Goal: Share content

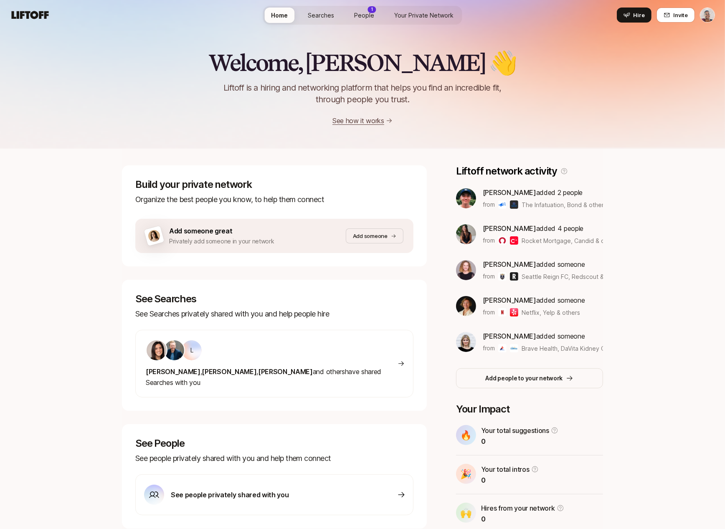
click at [366, 11] on span "People" at bounding box center [364, 15] width 20 height 9
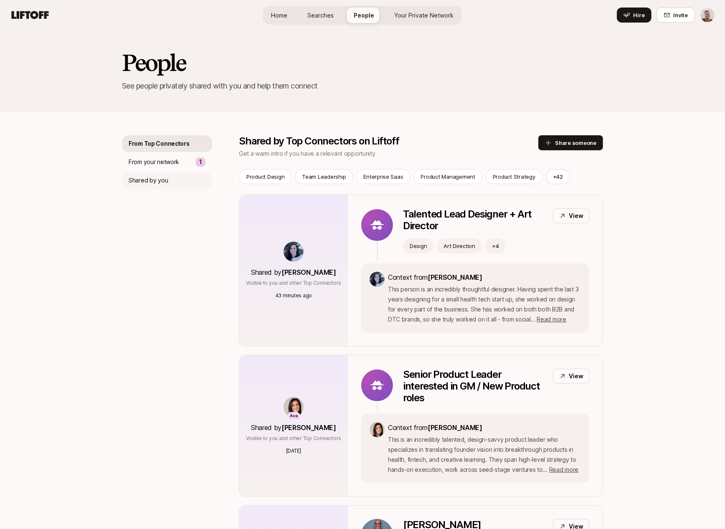
click at [180, 182] on div "Shared by you" at bounding box center [167, 180] width 90 height 17
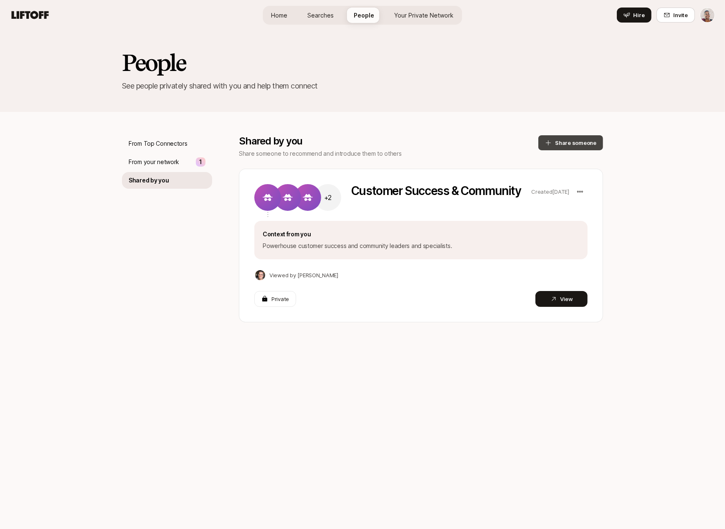
click at [581, 142] on button "Share someone" at bounding box center [570, 142] width 65 height 15
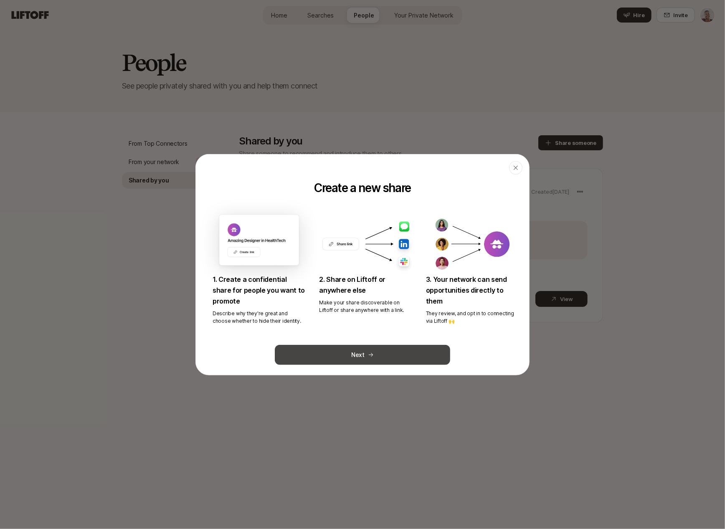
click at [406, 354] on button "Next" at bounding box center [362, 355] width 175 height 20
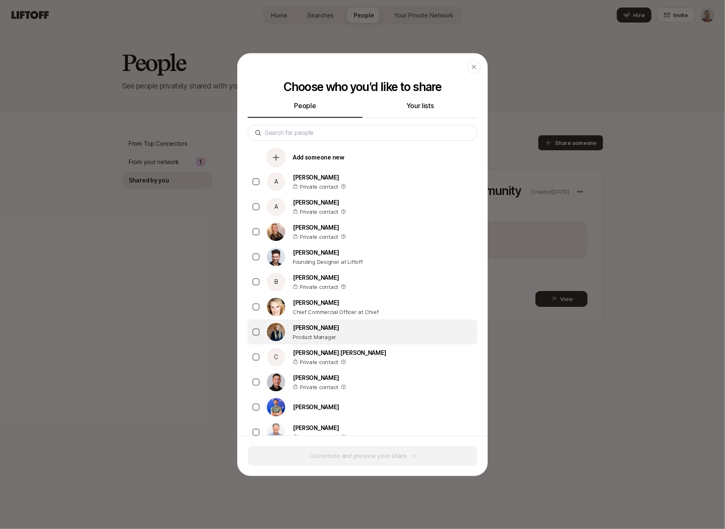
click at [326, 327] on p "[PERSON_NAME]" at bounding box center [316, 328] width 46 height 10
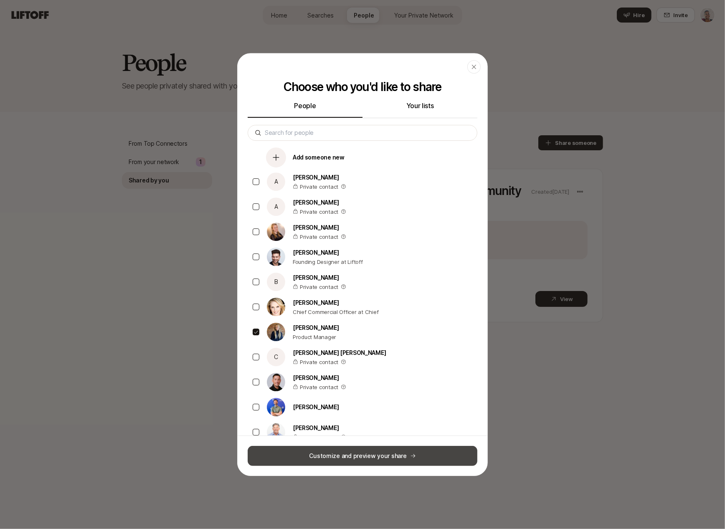
click at [337, 453] on button "Customize and preview your share" at bounding box center [363, 456] width 230 height 20
